Goal: Transaction & Acquisition: Purchase product/service

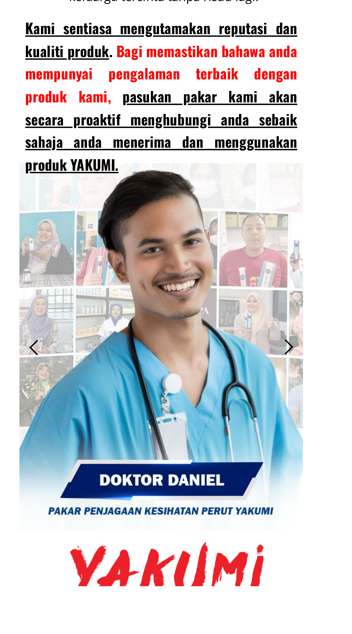
scroll to position [6572, 0]
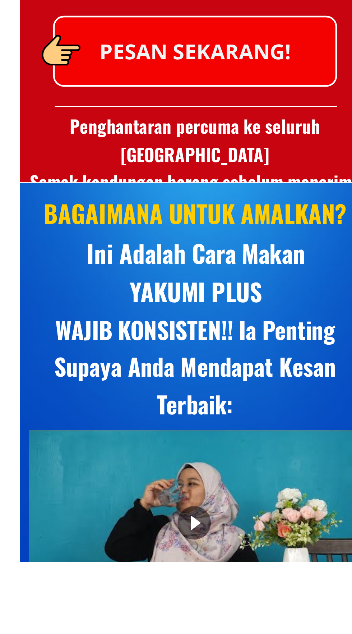
scroll to position [4512, 0]
